Goal: Task Accomplishment & Management: Use online tool/utility

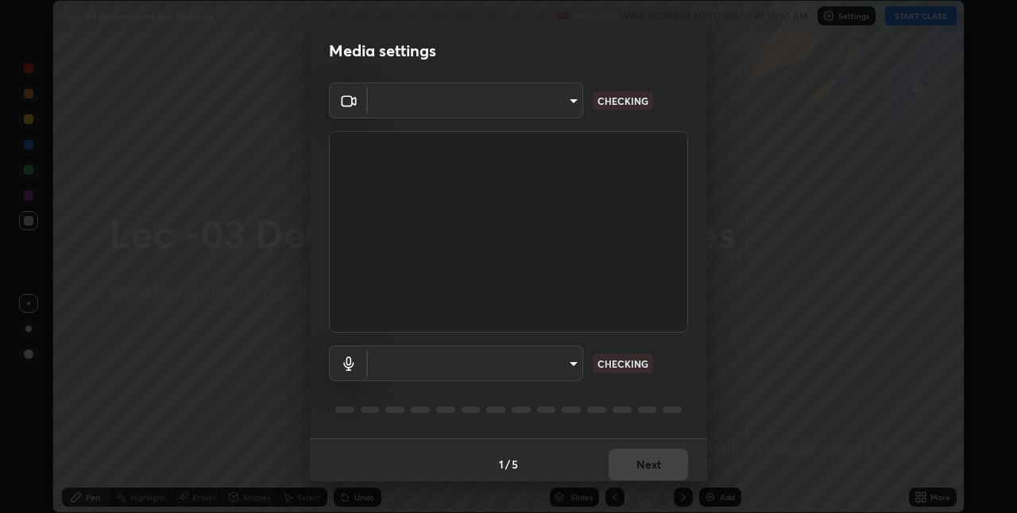
scroll to position [8, 0]
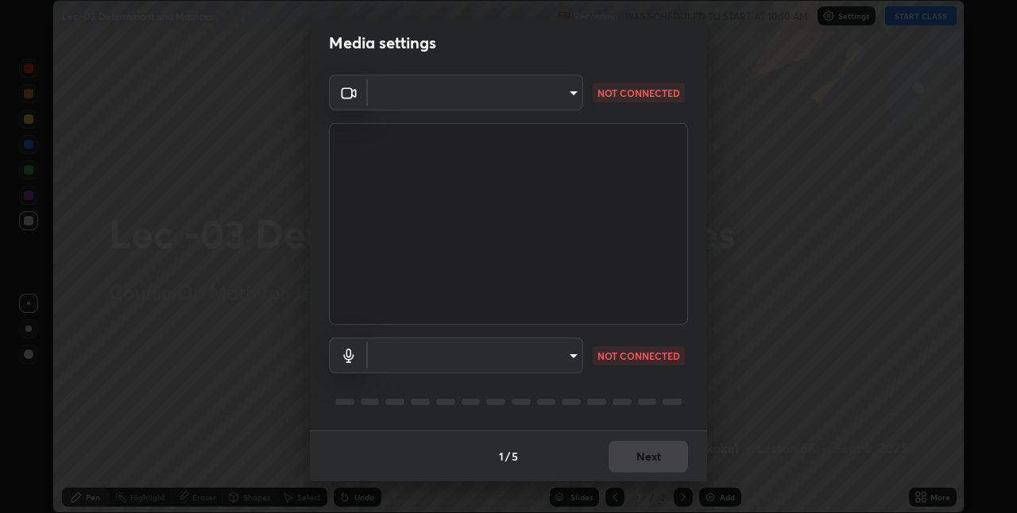
type input "e3e6fd13ef799cde5c9b7fe6f458d6ed022969fe6ce261ce3c0e119950d75ad9"
type input "default"
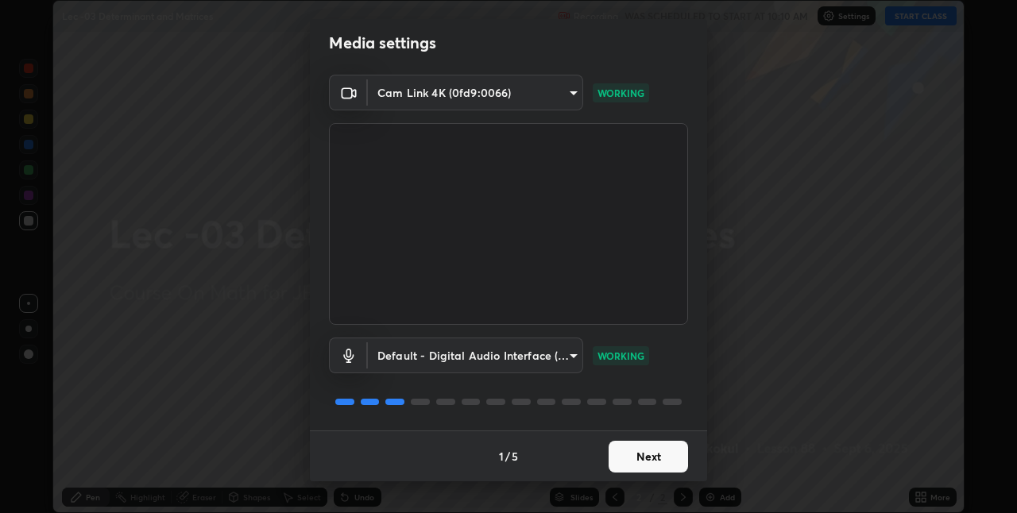
click at [641, 457] on button "Next" at bounding box center [647, 457] width 79 height 32
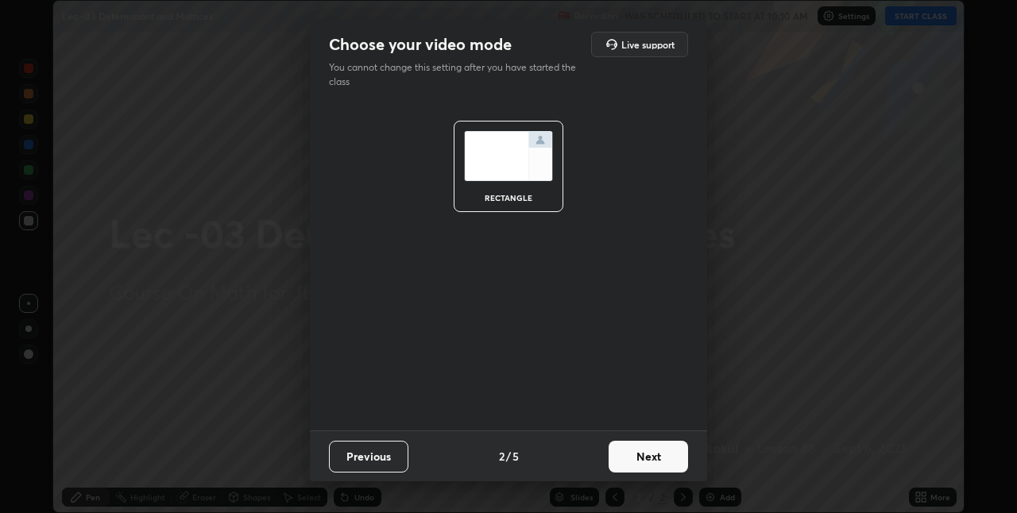
click at [641, 457] on button "Next" at bounding box center [647, 457] width 79 height 32
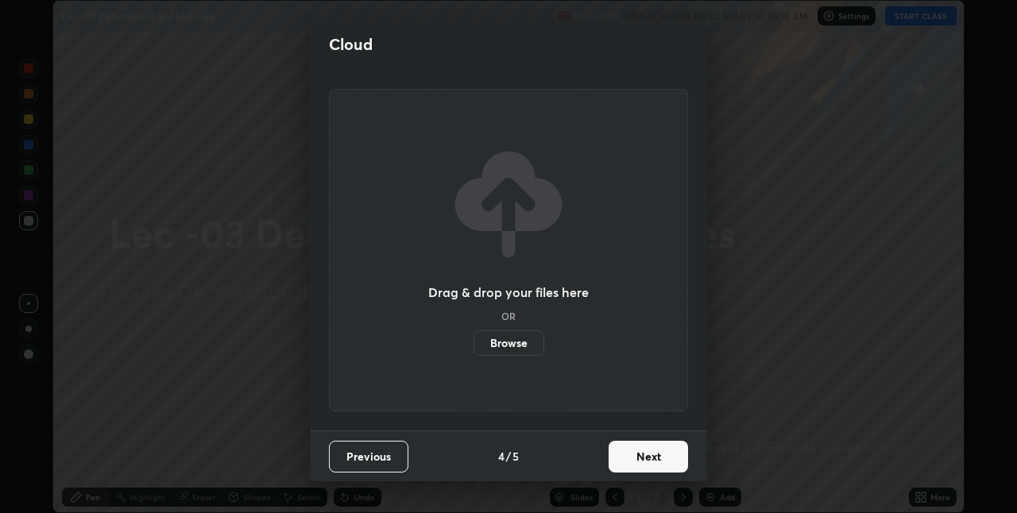
click at [648, 453] on button "Next" at bounding box center [647, 457] width 79 height 32
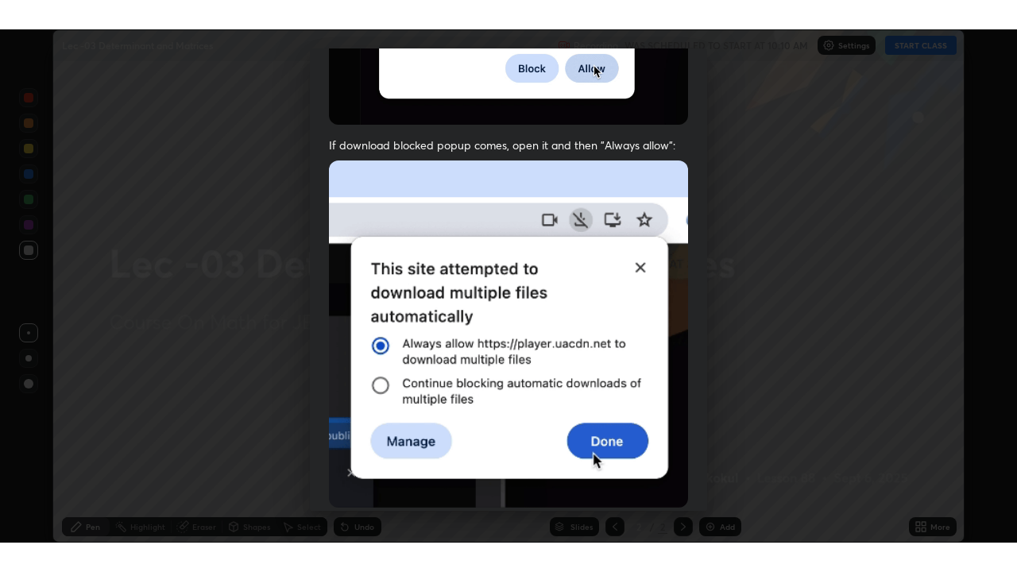
scroll to position [332, 0]
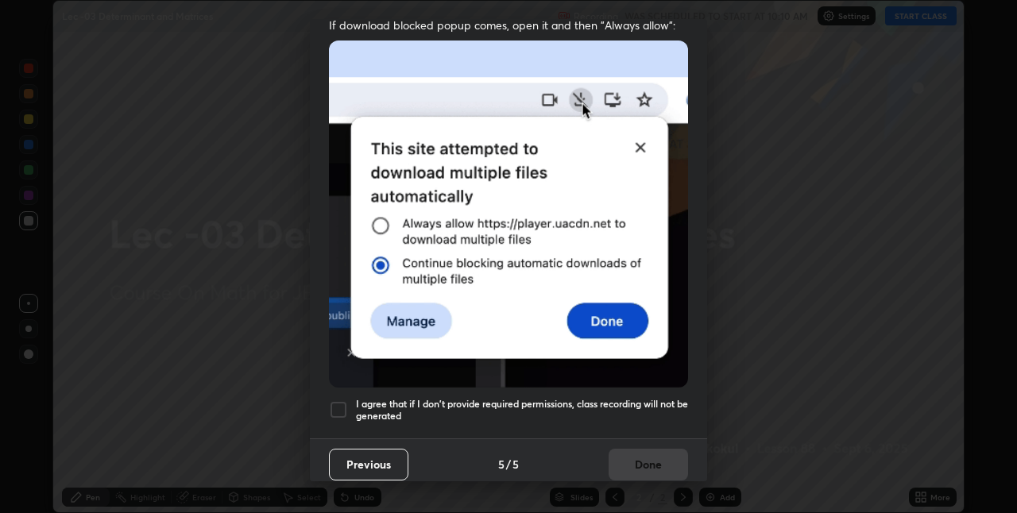
click at [650, 398] on h5 "I agree that if I don't provide required permissions, class recording will not …" at bounding box center [522, 410] width 332 height 25
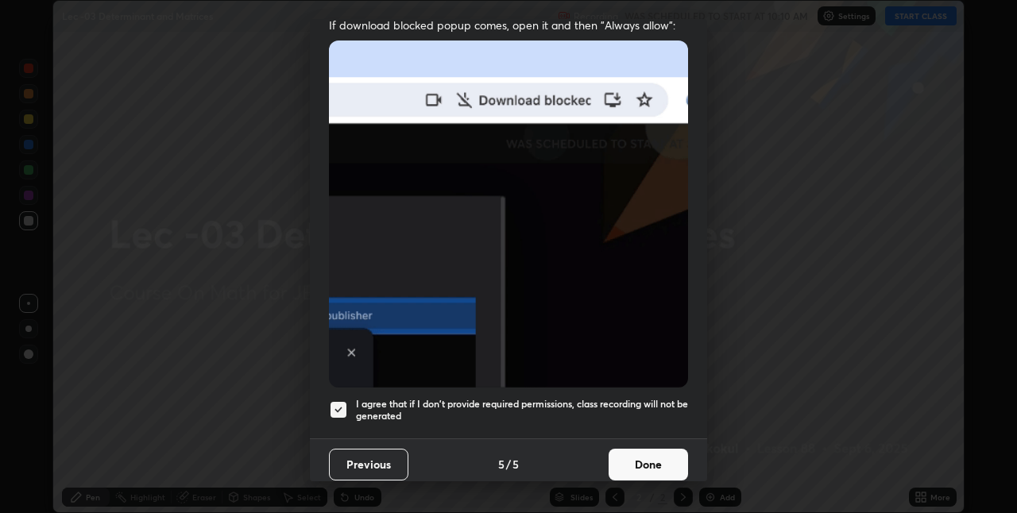
click at [647, 465] on button "Done" at bounding box center [647, 465] width 79 height 32
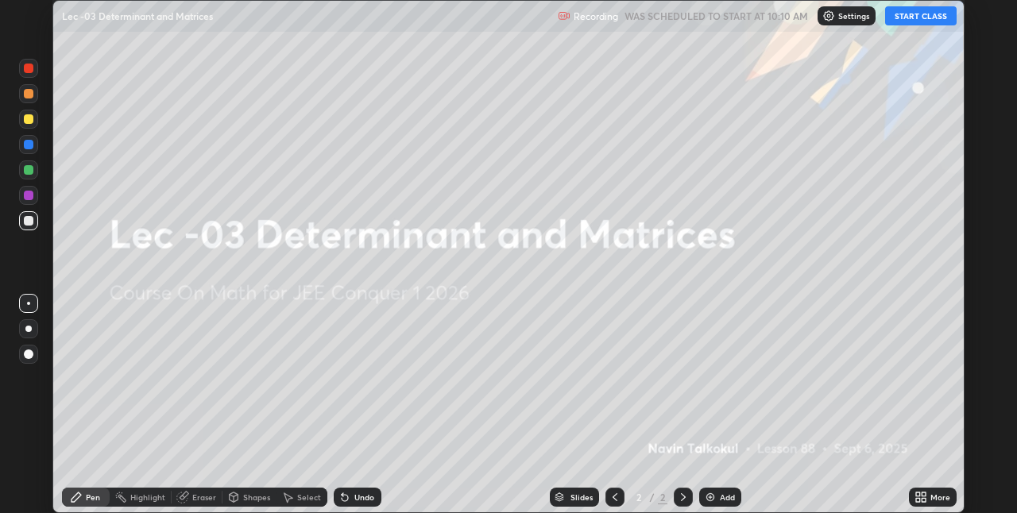
click at [903, 17] on button "START CLASS" at bounding box center [920, 15] width 71 height 19
click at [930, 496] on div "More" at bounding box center [940, 497] width 20 height 8
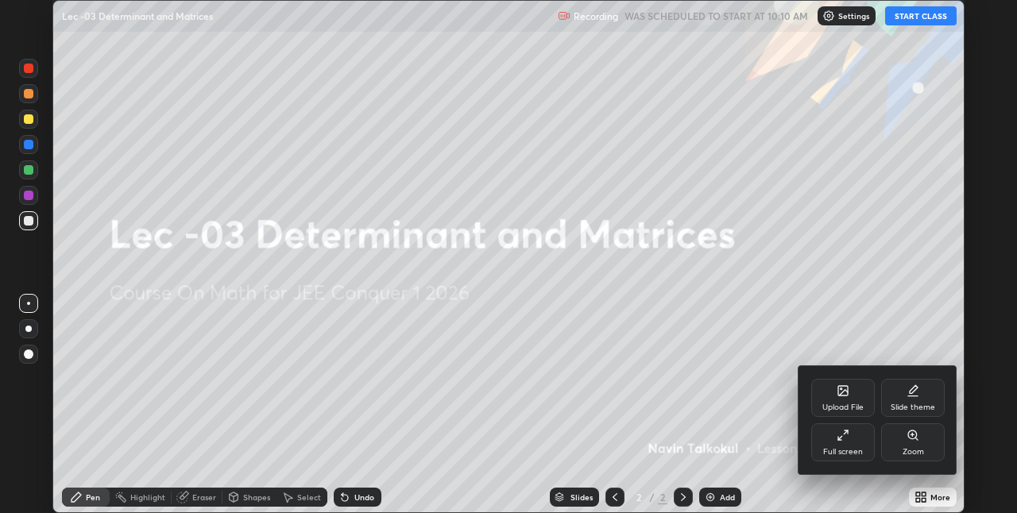
click at [847, 448] on div "Full screen" at bounding box center [843, 452] width 40 height 8
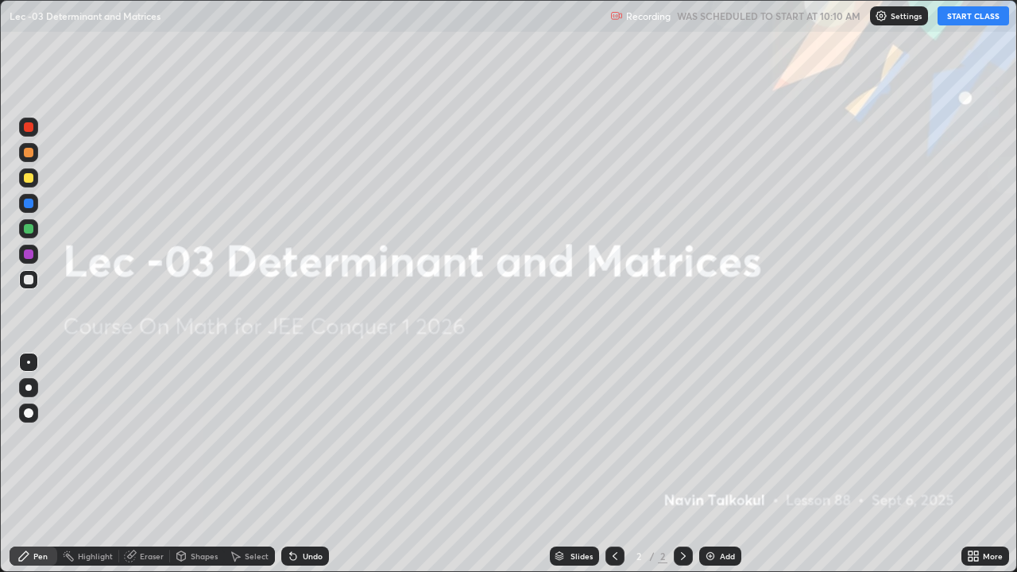
scroll to position [572, 1017]
click at [719, 512] on div "Add" at bounding box center [720, 555] width 42 height 19
